Goal: Obtain resource: Download file/media

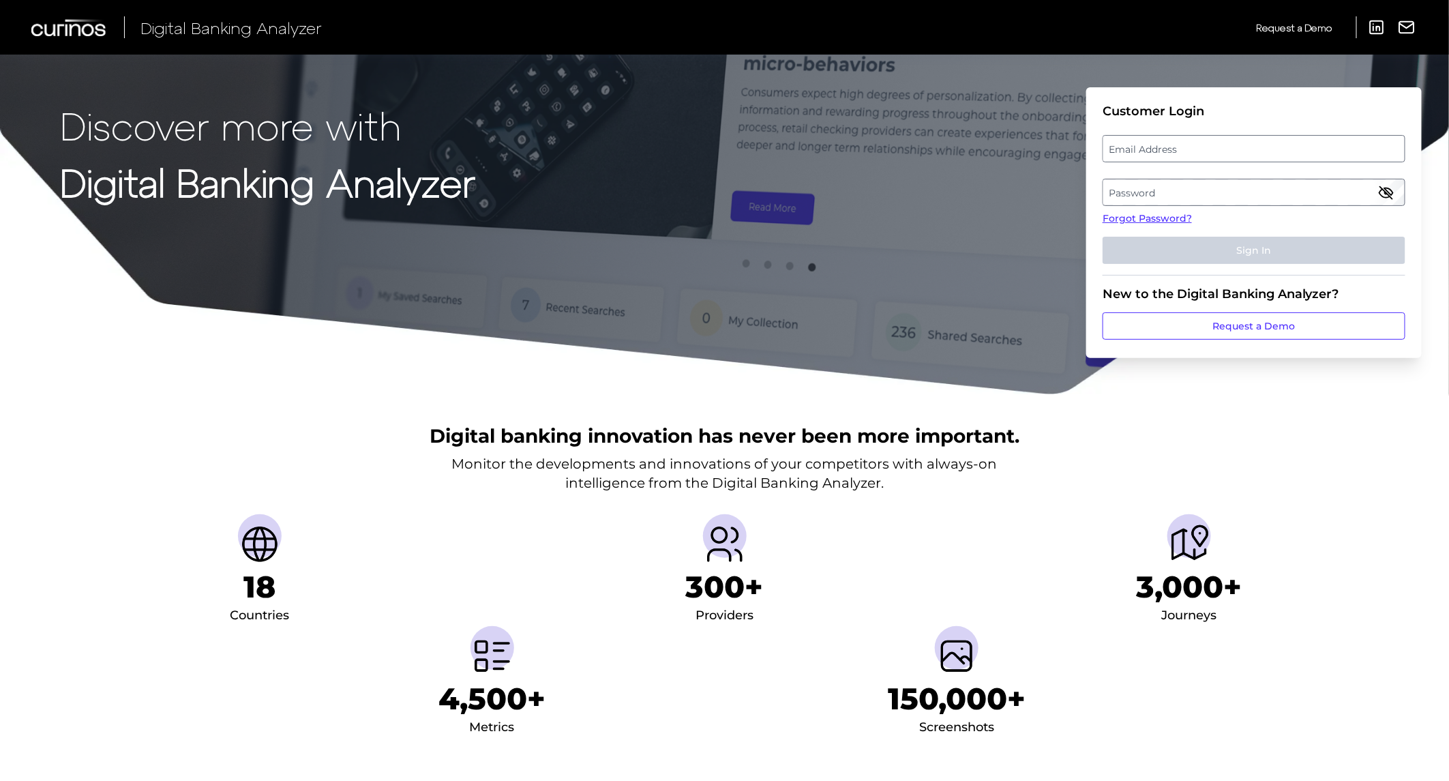
click at [1196, 155] on label "Email Address" at bounding box center [1253, 148] width 301 height 25
click at [1196, 155] on input "email" at bounding box center [1254, 148] width 303 height 27
click at [1196, 152] on input "Email Address" at bounding box center [1254, 148] width 303 height 27
type input "[PERSON_NAME][EMAIL_ADDRESS][DOMAIN_NAME]"
click at [1171, 205] on div "Password" at bounding box center [1254, 192] width 303 height 27
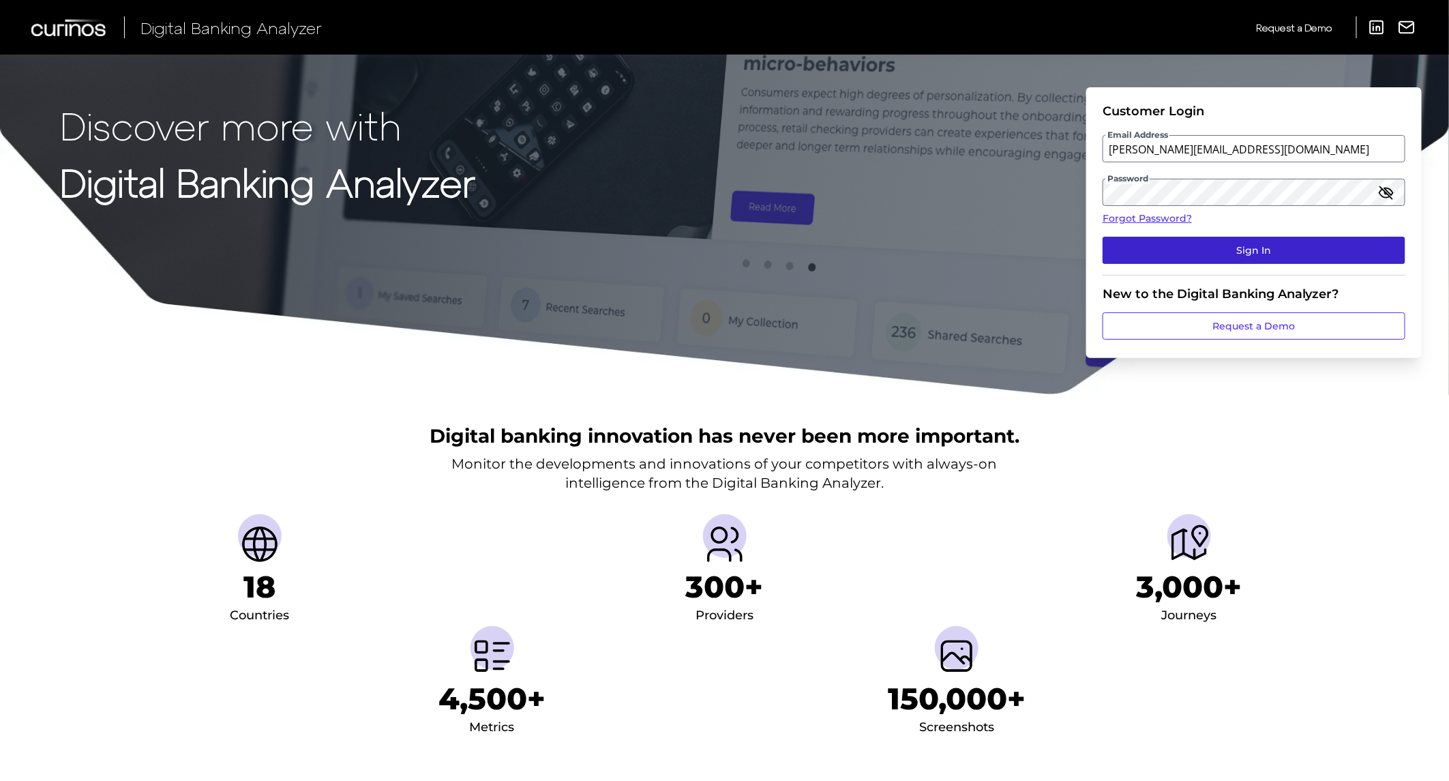
click at [1231, 254] on button "Sign In" at bounding box center [1254, 250] width 303 height 27
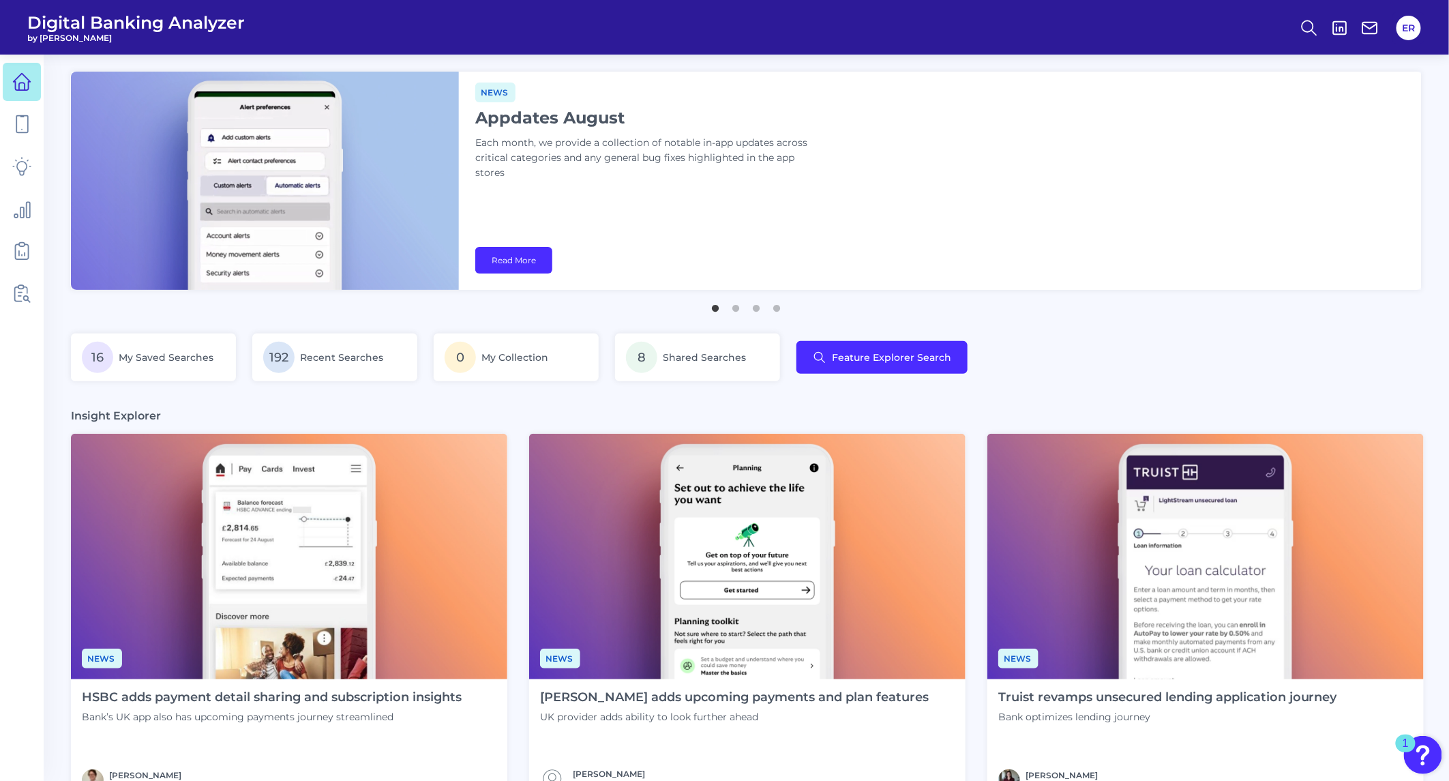
click at [42, 290] on nav at bounding box center [22, 418] width 44 height 726
click at [3, 293] on link at bounding box center [22, 293] width 38 height 38
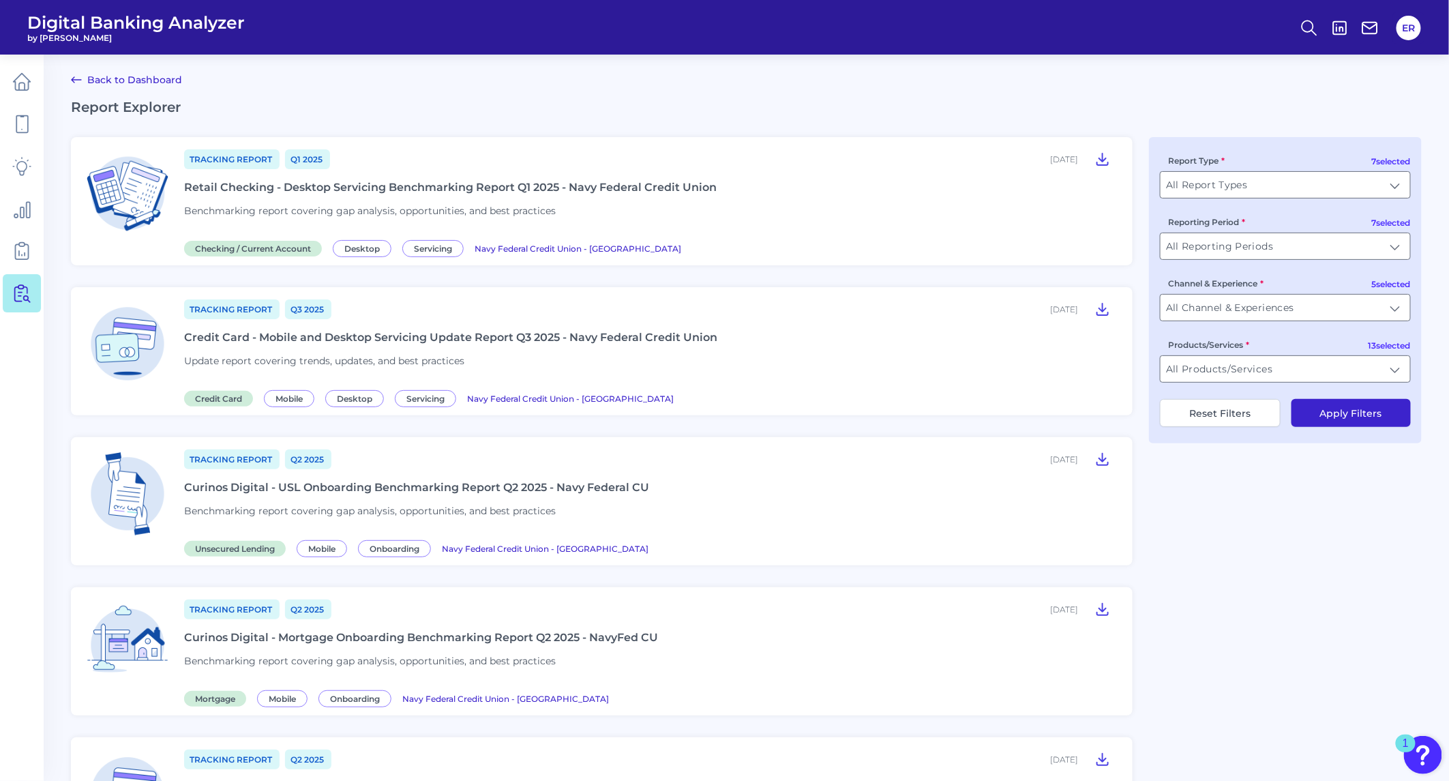
click at [501, 192] on div "Retail Checking - Desktop Servicing Benchmarking Report Q1 2025 - Navy Federal …" at bounding box center [450, 187] width 533 height 13
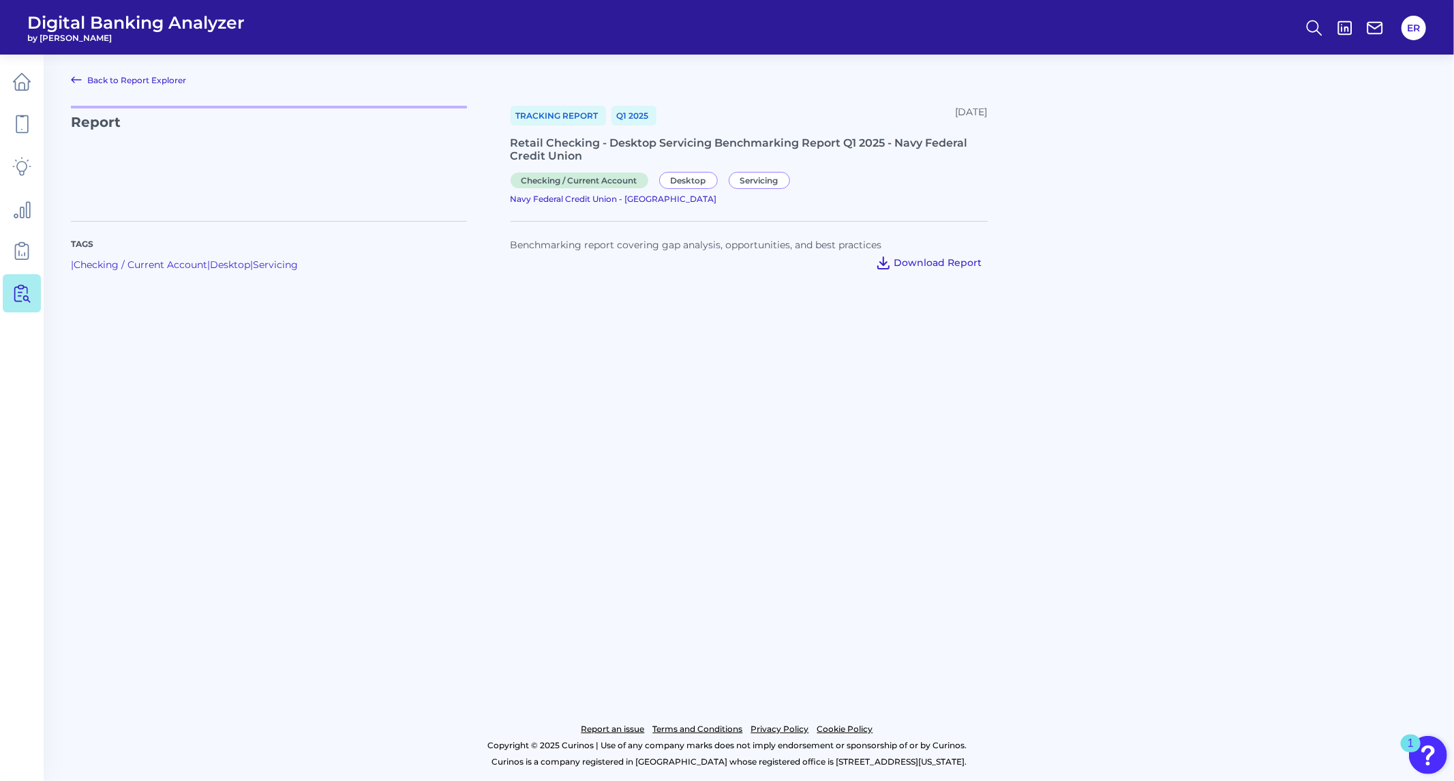
click at [922, 256] on span "Download Report" at bounding box center [939, 262] width 88 height 12
